Goal: Task Accomplishment & Management: Use online tool/utility

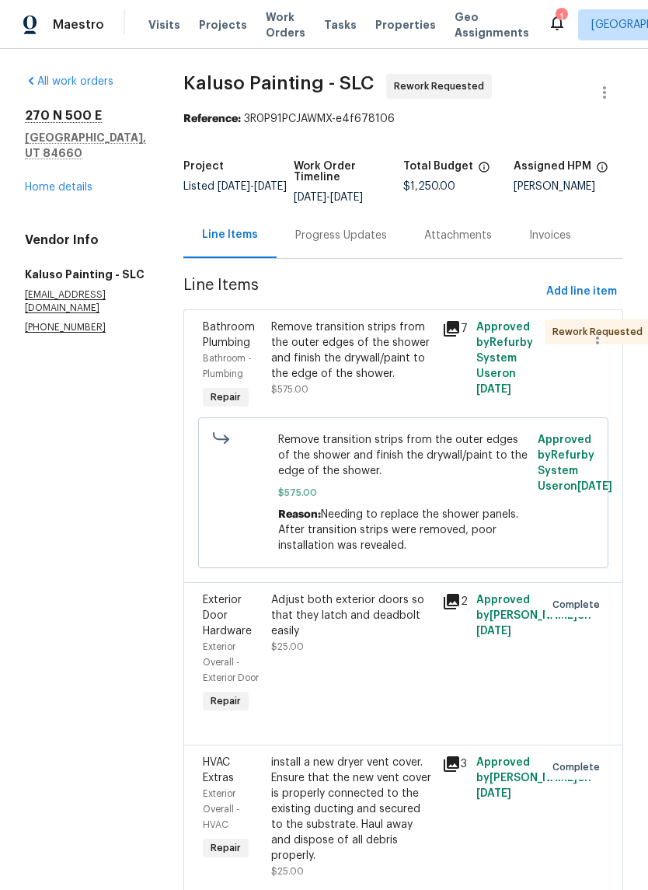
click at [79, 183] on link "Home details" at bounding box center [59, 187] width 68 height 11
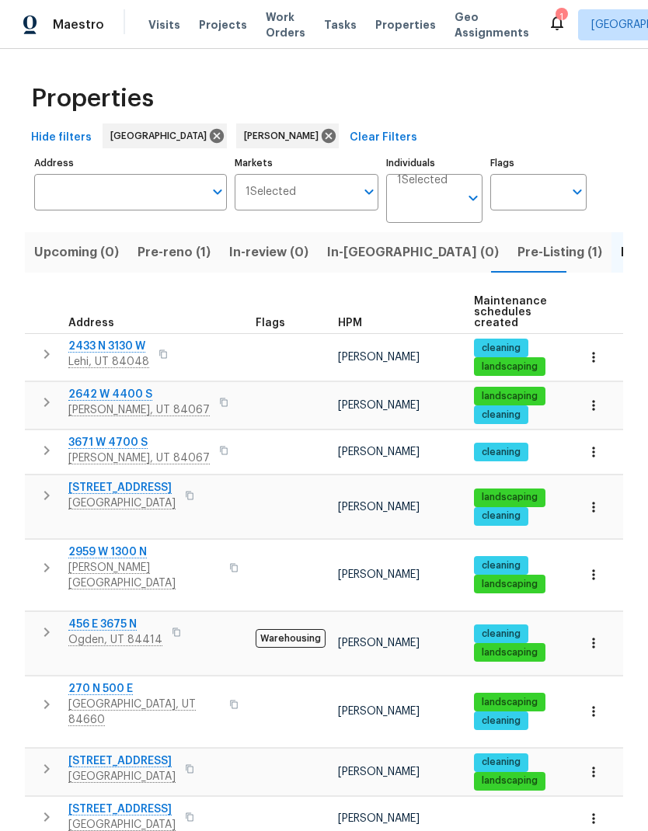
click at [518, 256] on span "Pre-Listing (1)" at bounding box center [560, 253] width 85 height 22
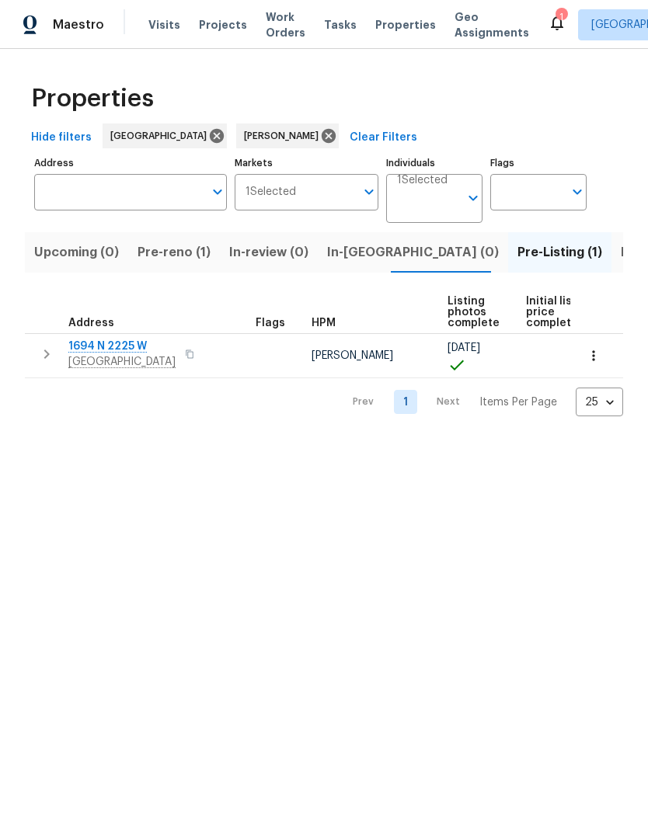
click at [110, 355] on span "Clearfield, UT 84015" at bounding box center [121, 362] width 107 height 16
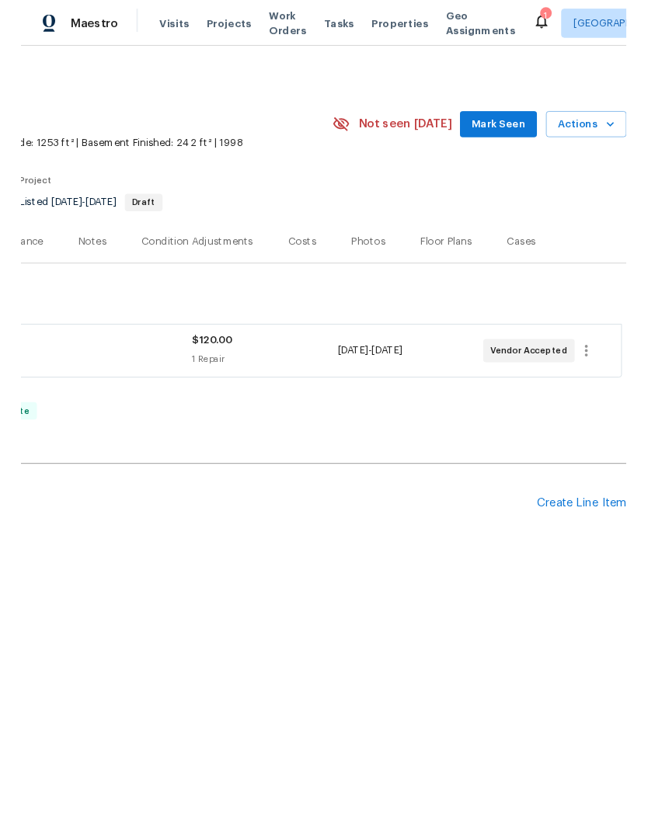
scroll to position [0, 230]
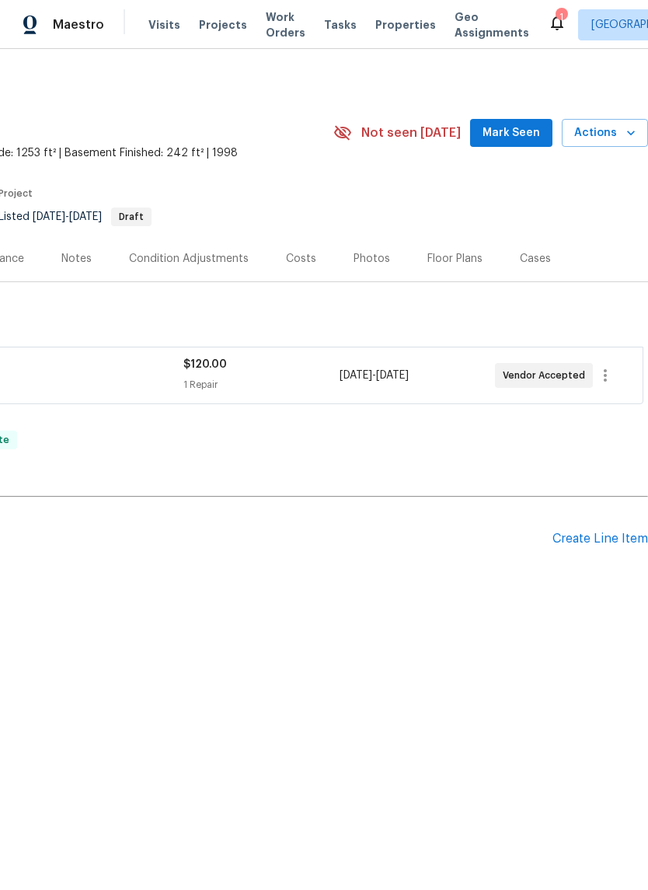
click at [592, 545] on div "Create Line Item" at bounding box center [600, 539] width 96 height 15
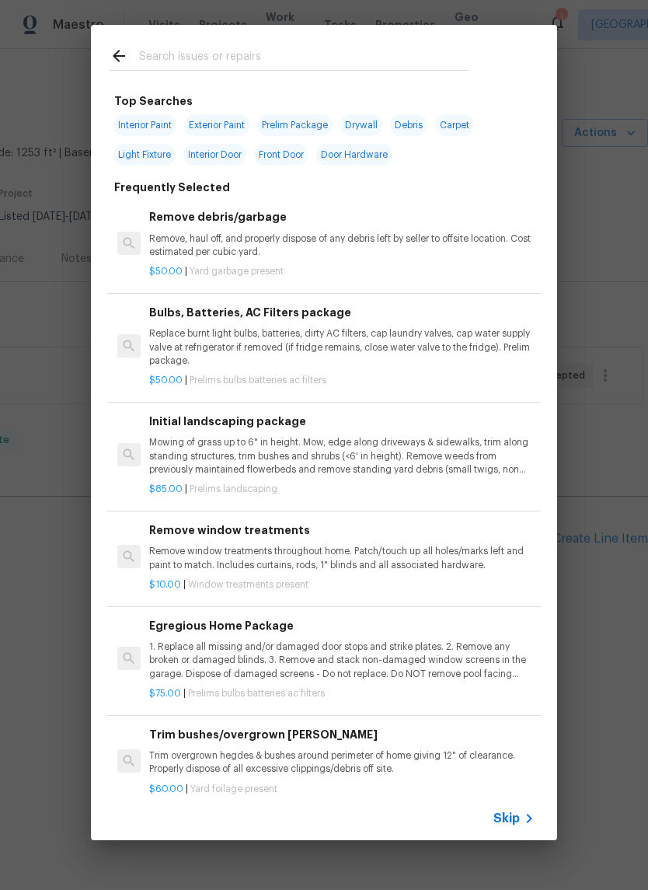
click at [243, 54] on input "text" at bounding box center [303, 58] width 329 height 23
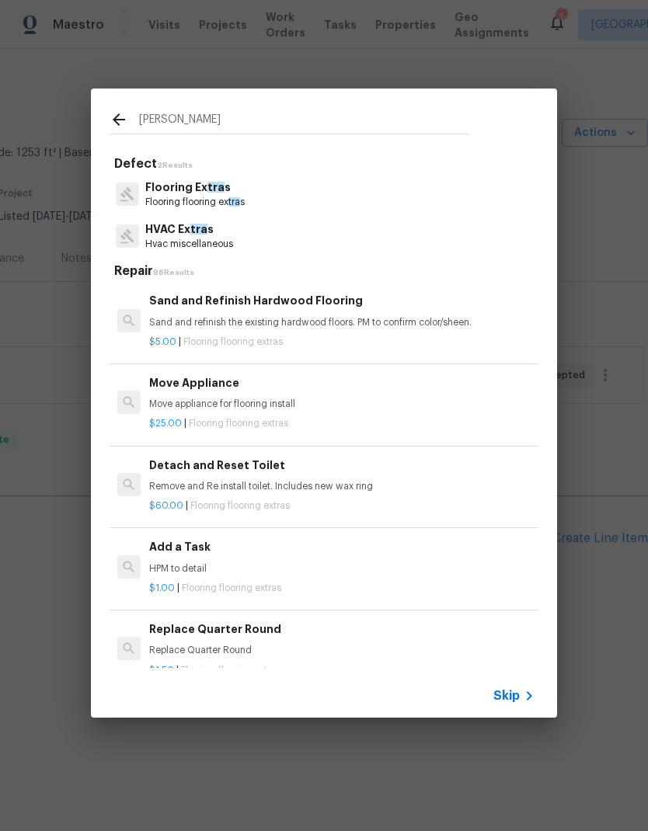
type input "Trans"
click at [241, 185] on p "Flooring Extras" at bounding box center [194, 188] width 99 height 16
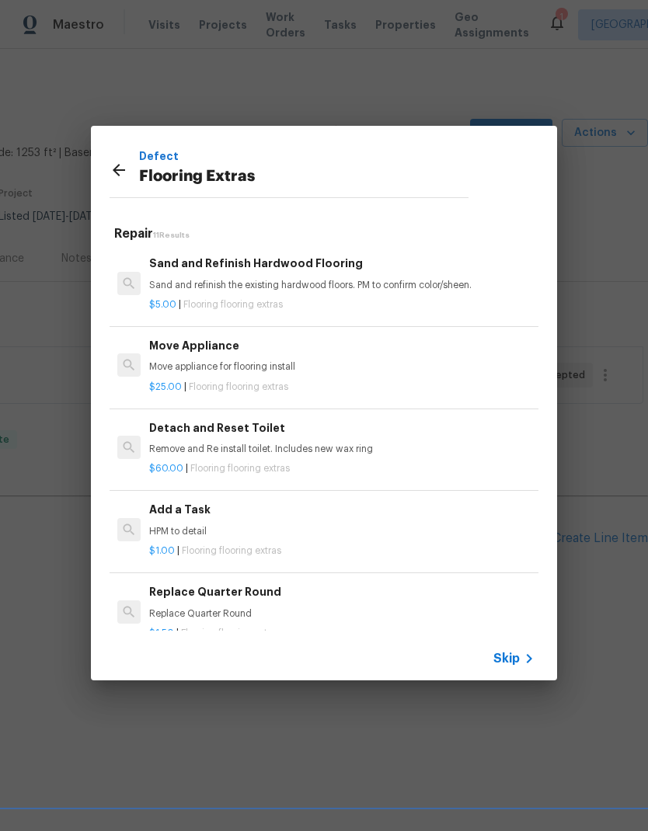
scroll to position [0, 0]
click at [215, 522] on div "Add a Task HPM to detail" at bounding box center [341, 519] width 385 height 37
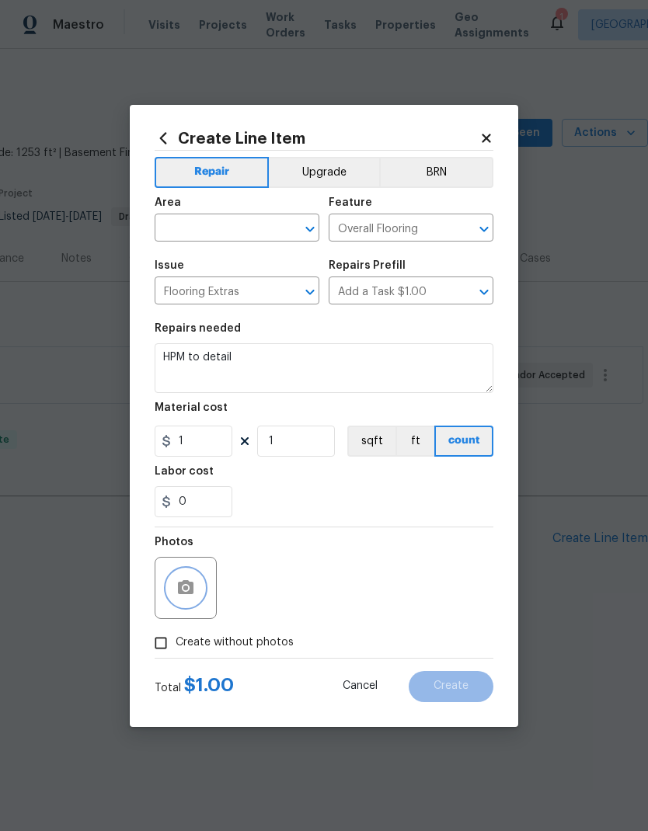
click at [189, 589] on icon "button" at bounding box center [185, 588] width 19 height 19
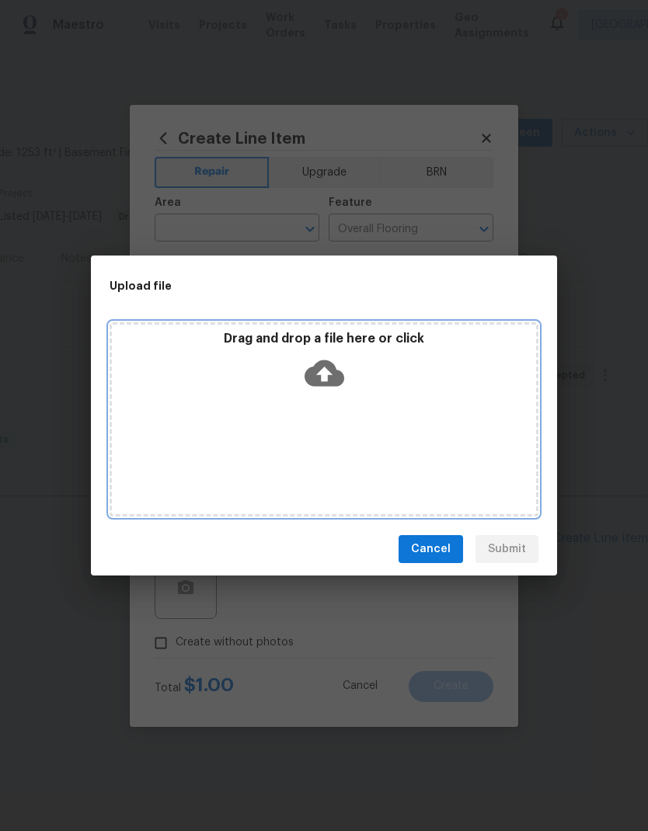
click at [411, 406] on div "Drag and drop a file here or click" at bounding box center [324, 419] width 429 height 194
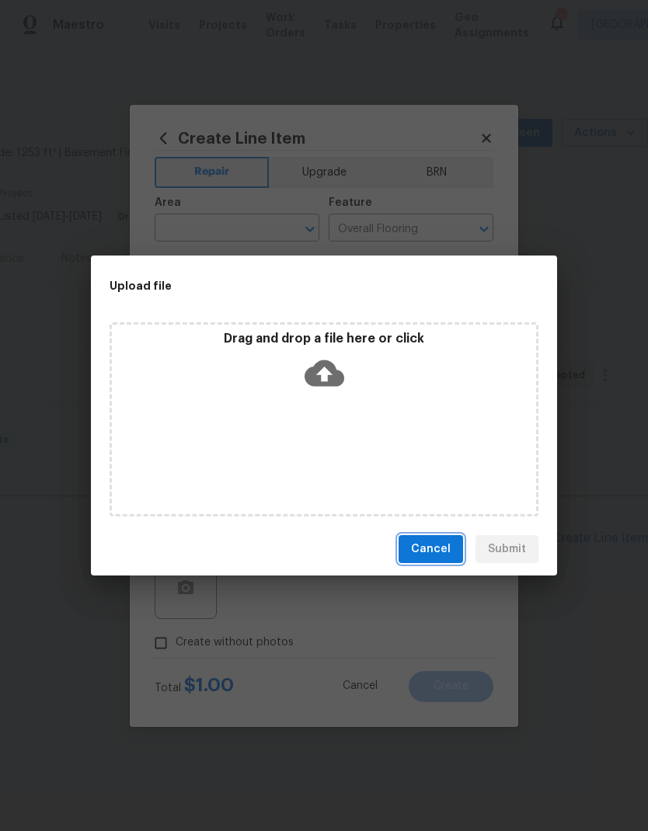
click at [435, 535] on button "Cancel" at bounding box center [431, 549] width 64 height 29
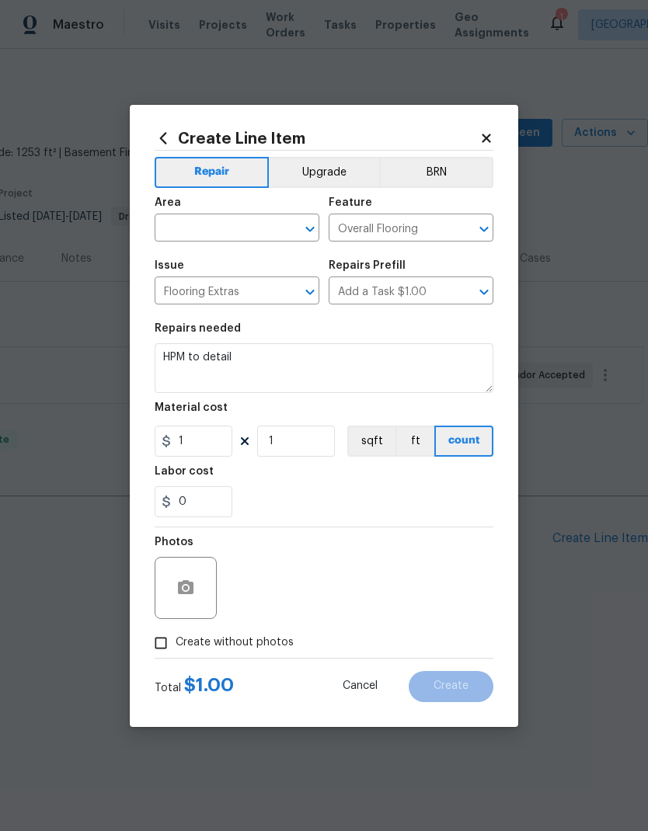
click at [484, 138] on icon at bounding box center [486, 138] width 9 height 9
